Goal: Obtain resource: Download file/media

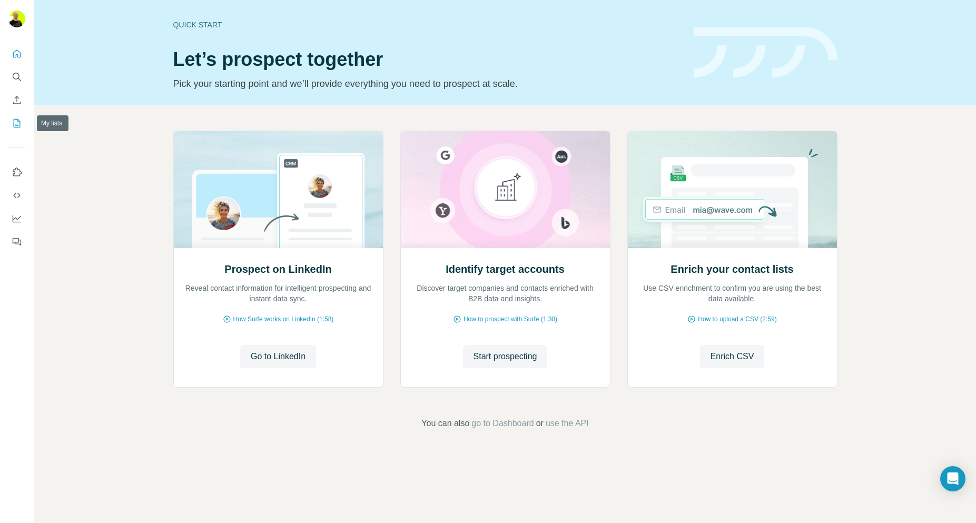
click at [20, 127] on icon "My lists" at bounding box center [17, 123] width 7 height 8
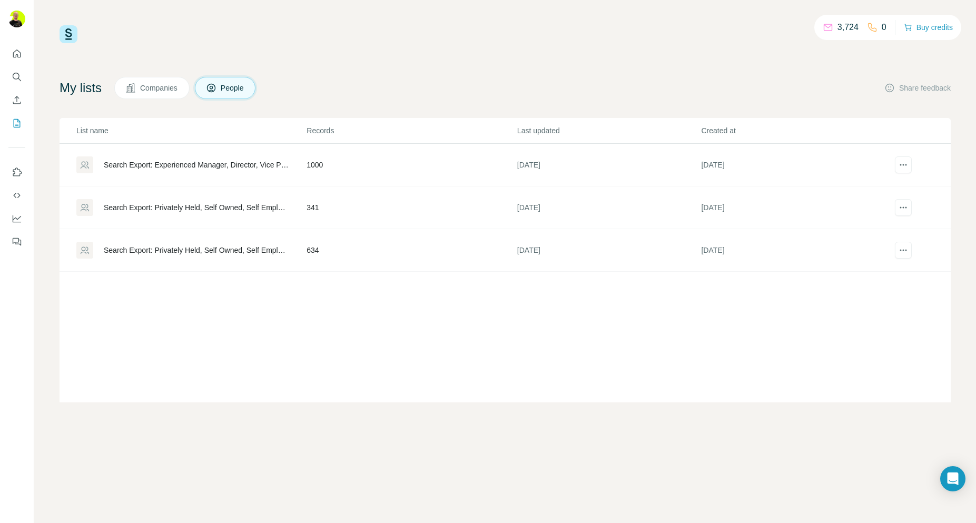
click at [188, 207] on div "Search Export: Privately Held, Self Owned, Self Employed, [GEOGRAPHIC_DATA], [G…" at bounding box center [196, 207] width 185 height 11
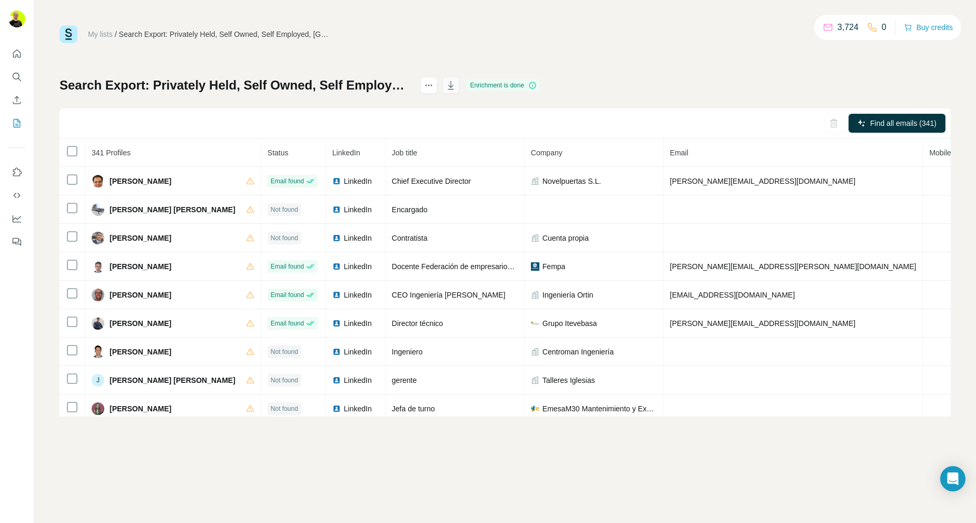
click at [460, 86] on button "button" at bounding box center [451, 85] width 17 height 17
click at [456, 87] on icon "button" at bounding box center [451, 85] width 11 height 11
click at [456, 89] on icon "button" at bounding box center [451, 85] width 11 height 11
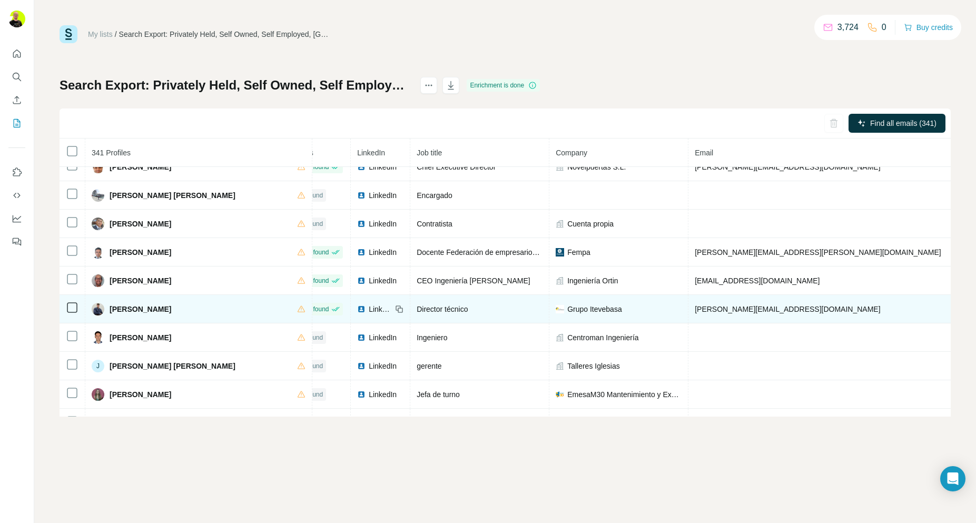
scroll to position [0, 26]
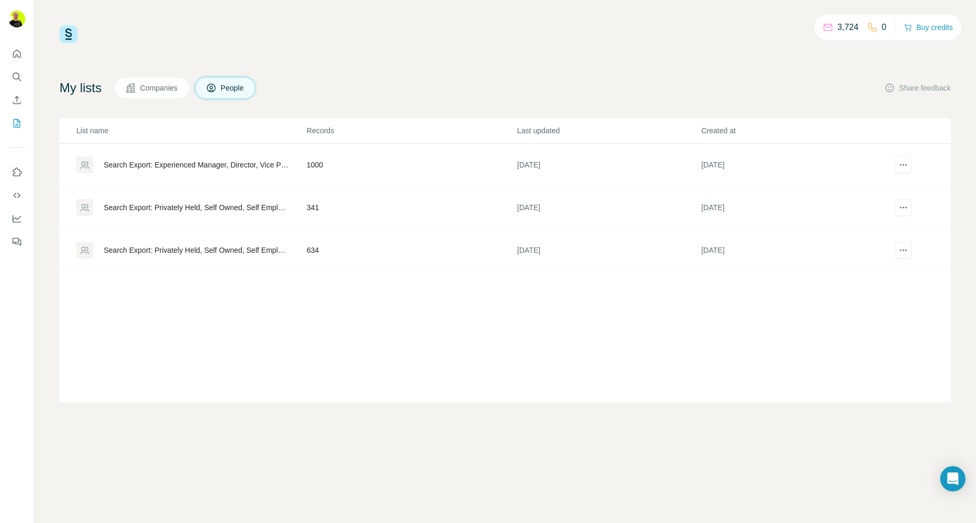
click at [266, 248] on div "Search Export: Privately Held, Self Owned, Self Employed, [GEOGRAPHIC_DATA], [G…" at bounding box center [196, 250] width 185 height 11
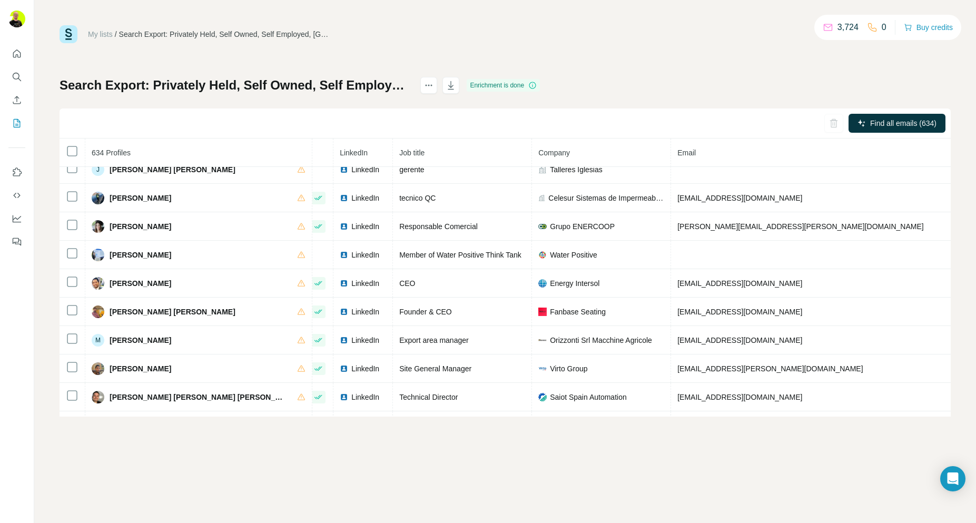
scroll to position [0, 44]
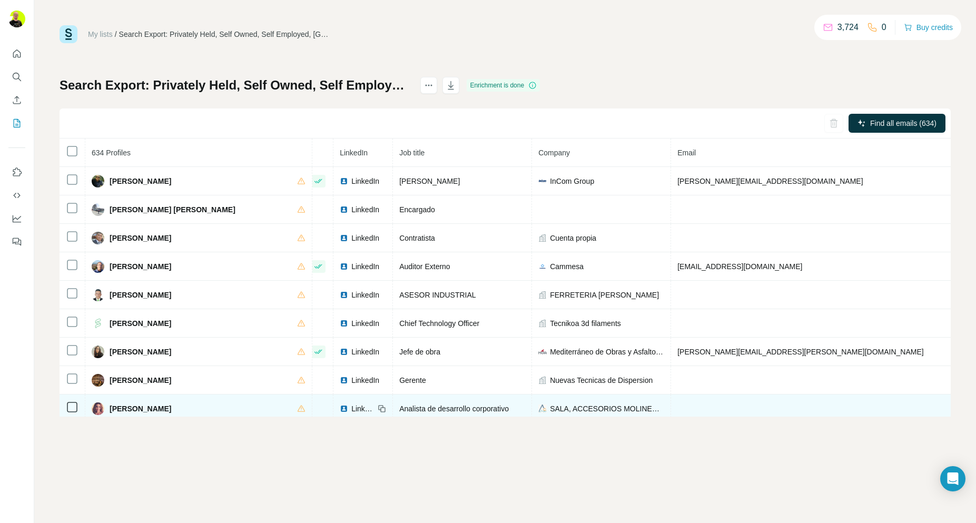
click at [758, 411] on td at bounding box center [831, 409] width 320 height 28
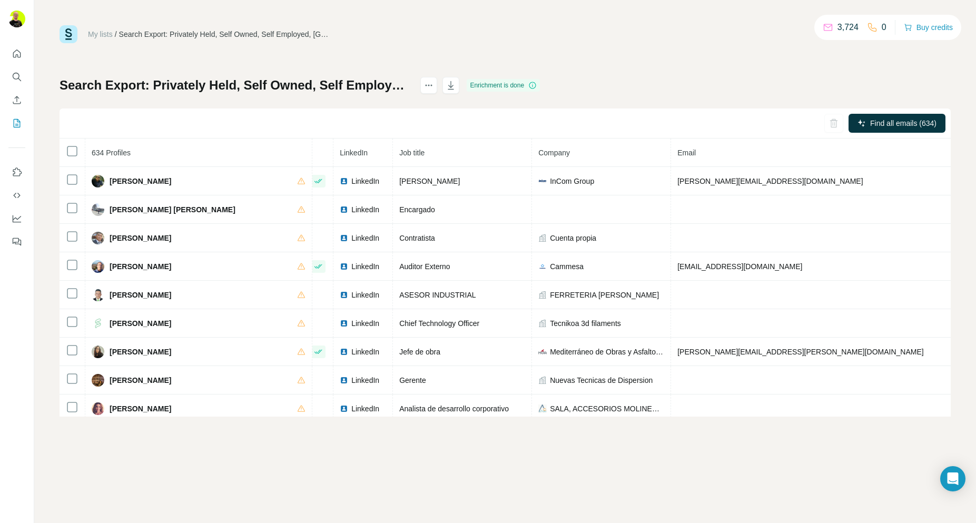
scroll to position [0, 95]
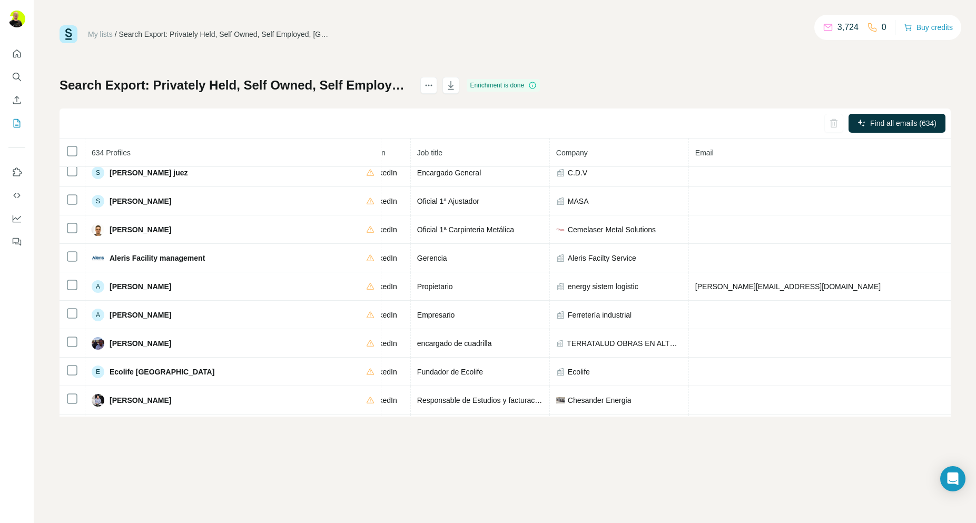
scroll to position [2601, 95]
